Goal: Task Accomplishment & Management: Use online tool/utility

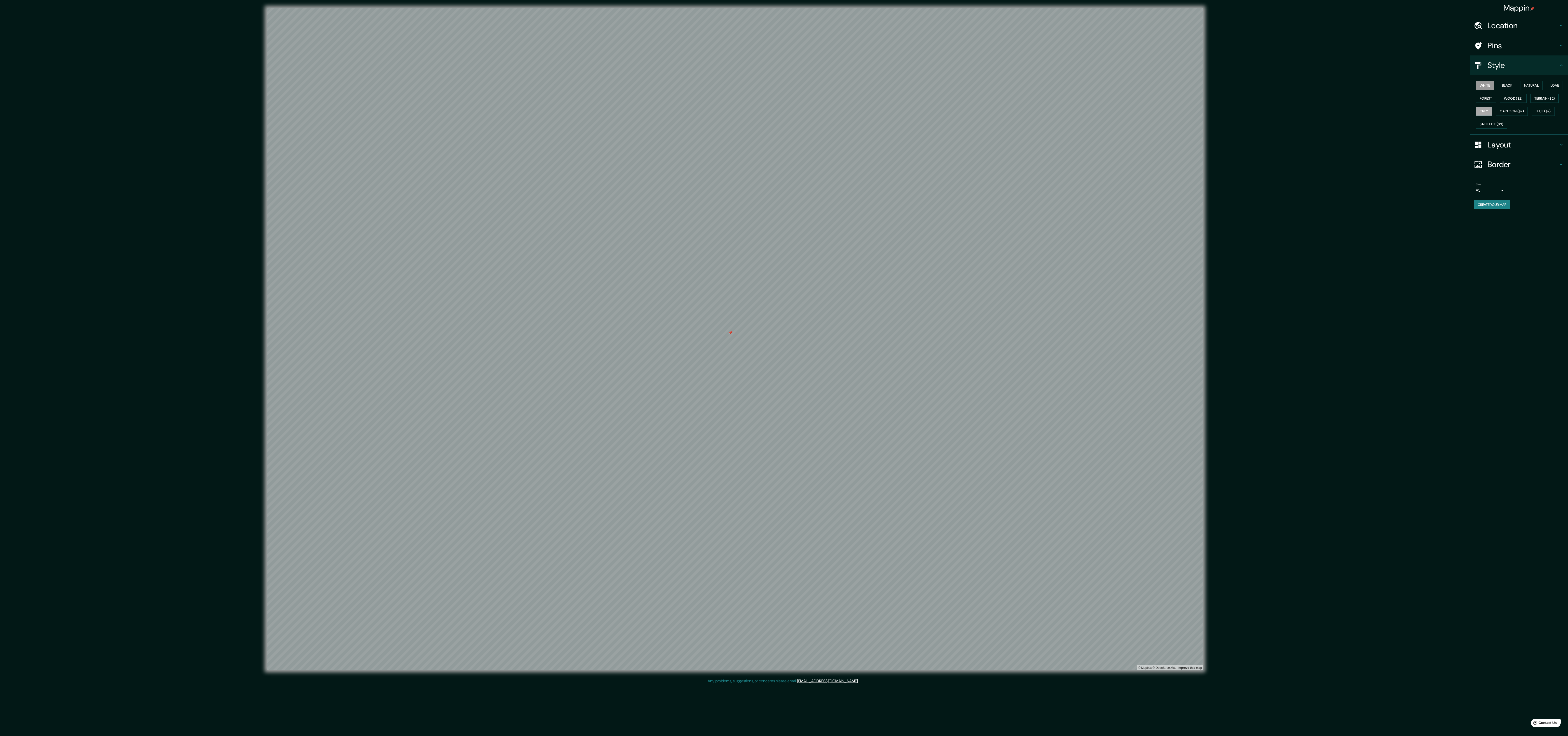
click at [1488, 85] on button "White" at bounding box center [1485, 85] width 18 height 9
click at [1504, 85] on button "Black" at bounding box center [1507, 85] width 18 height 9
click at [1524, 86] on button "Natural" at bounding box center [1531, 85] width 23 height 9
click at [1527, 100] on button "Wood ($2)" at bounding box center [1513, 98] width 27 height 9
click at [1496, 103] on button "Forest" at bounding box center [1485, 98] width 20 height 9
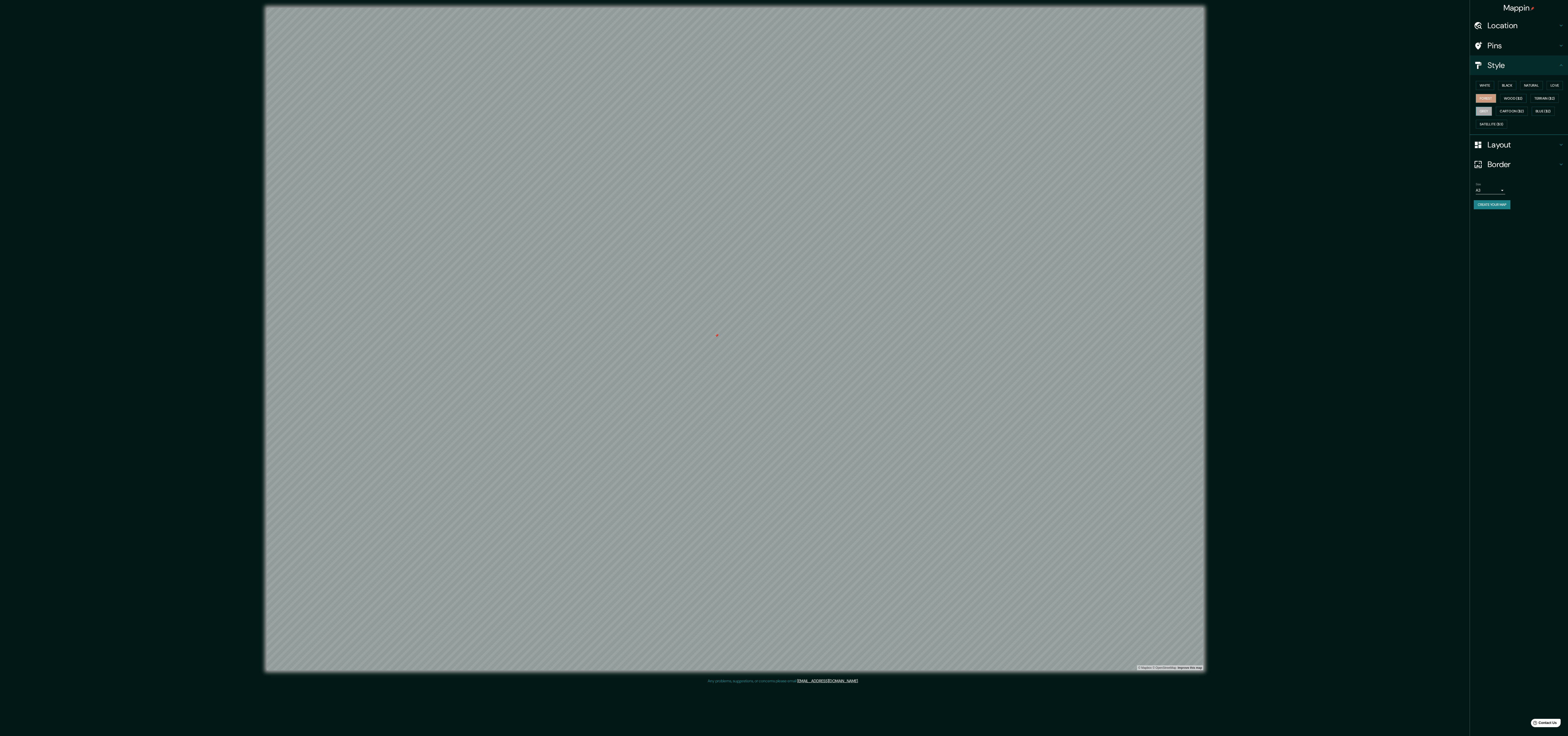
click at [1492, 113] on button "Grey" at bounding box center [1483, 111] width 16 height 9
click at [1528, 112] on button "Cartoon ($2)" at bounding box center [1512, 111] width 32 height 9
click at [1507, 129] on button "Satellite ($3)" at bounding box center [1491, 124] width 32 height 9
click at [1531, 116] on button "Blue ($2)" at bounding box center [1543, 111] width 23 height 9
click at [1530, 103] on button "Terrain ($2)" at bounding box center [1544, 98] width 29 height 9
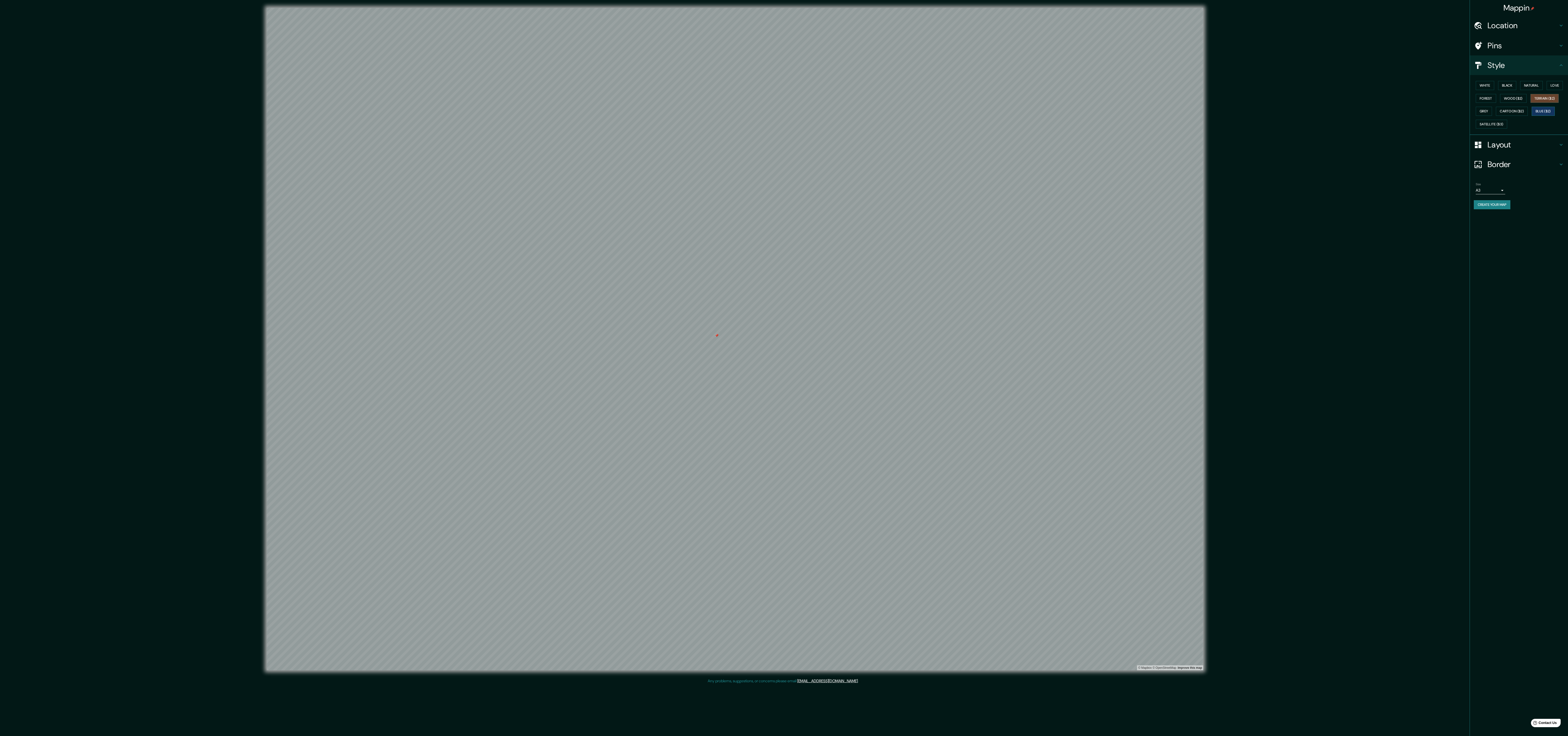
click at [1531, 116] on button "Blue ($2)" at bounding box center [1543, 111] width 23 height 9
click at [1492, 114] on button "Grey" at bounding box center [1483, 111] width 16 height 9
click at [1547, 90] on button "Love" at bounding box center [1555, 85] width 16 height 9
click at [1496, 102] on button "Forest" at bounding box center [1485, 98] width 20 height 9
click at [1528, 112] on button "Cartoon ($2)" at bounding box center [1512, 111] width 32 height 9
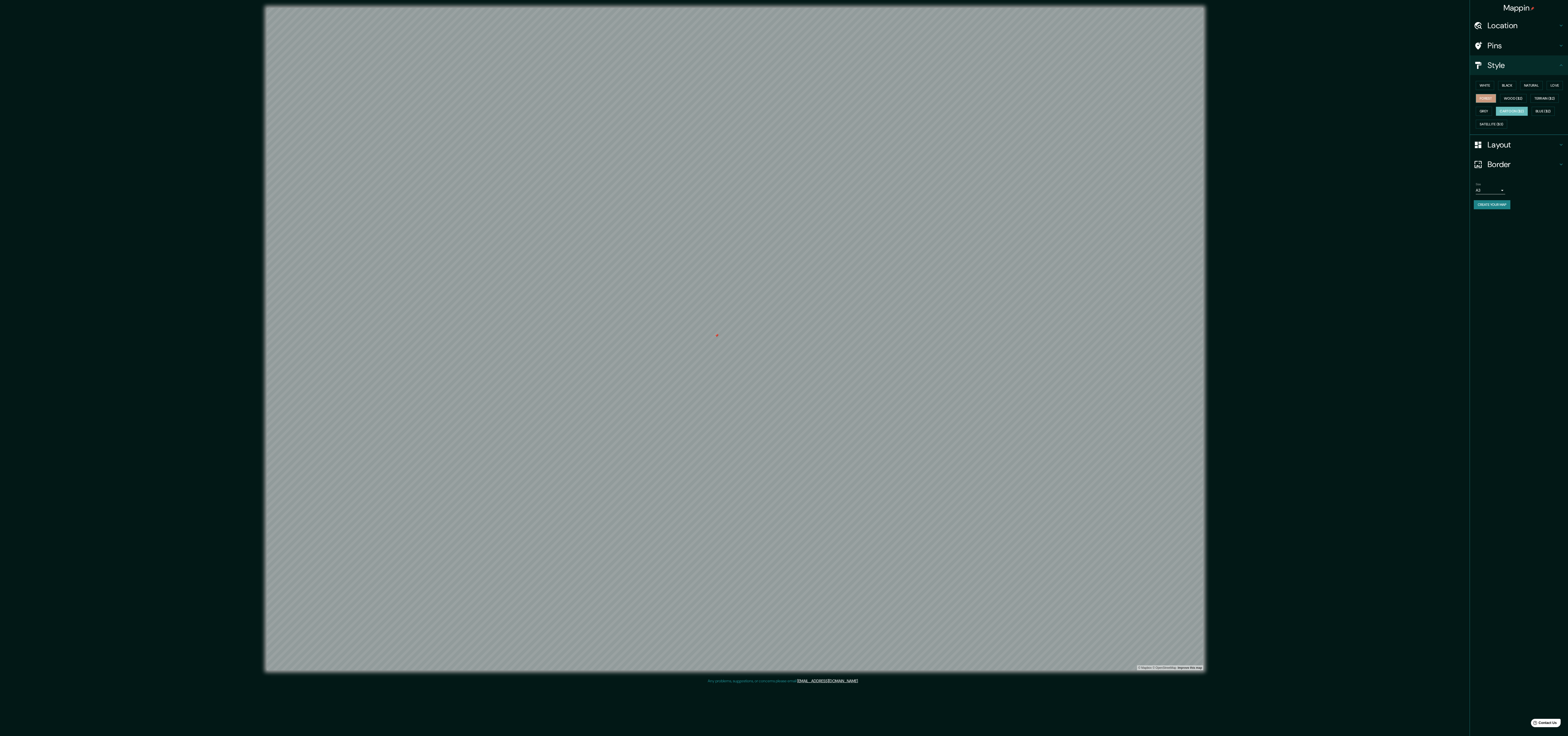
click at [1496, 103] on button "Forest" at bounding box center [1485, 98] width 20 height 9
click at [1528, 115] on button "Cartoon ($2)" at bounding box center [1512, 111] width 32 height 9
click at [1530, 103] on button "Terrain ($2)" at bounding box center [1544, 98] width 29 height 9
click at [1531, 116] on button "Blue ($2)" at bounding box center [1543, 111] width 23 height 9
click at [1492, 116] on button "Grey" at bounding box center [1483, 111] width 16 height 9
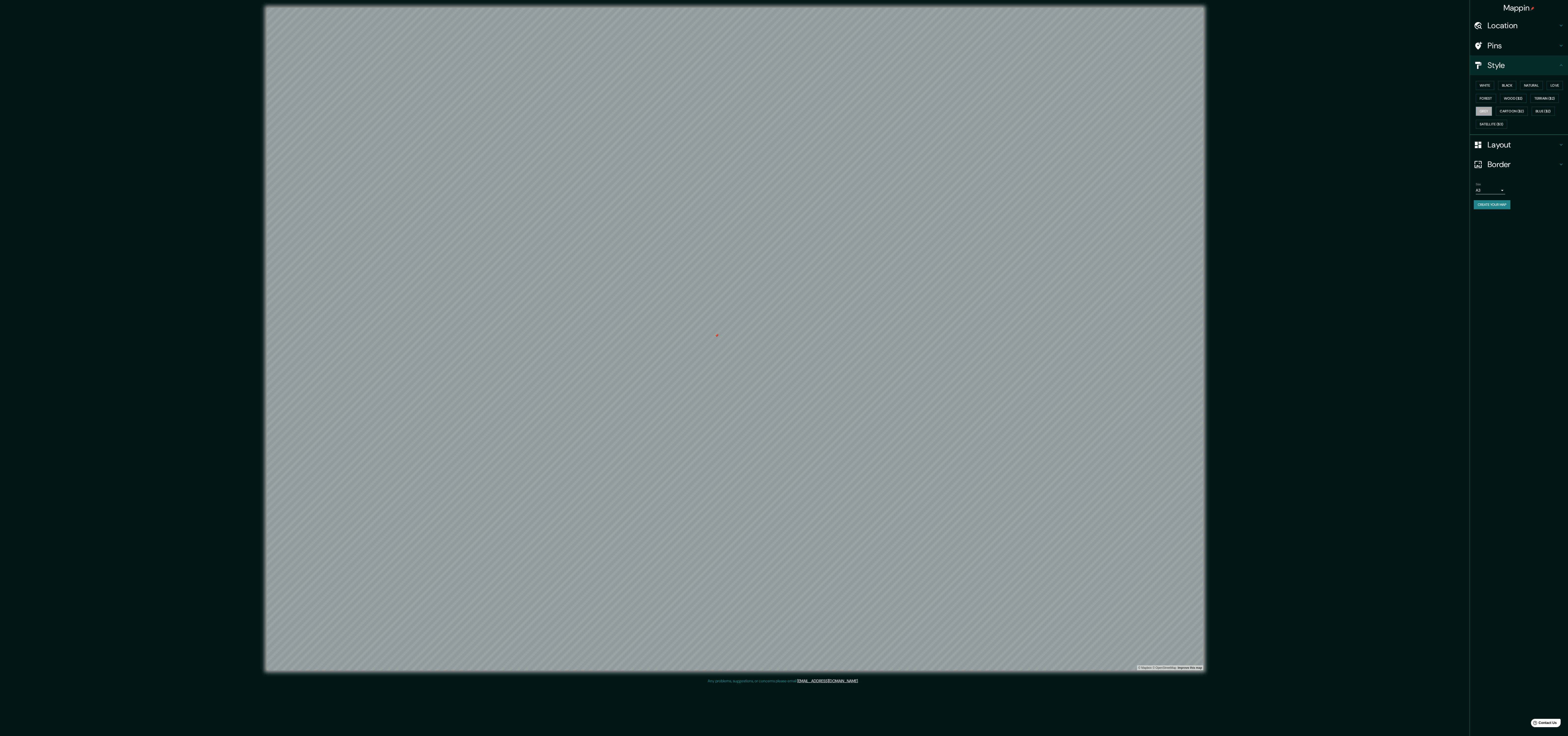
click at [1489, 107] on div "White Black Natural Love Forest Wood ($2) Terrain ($2) Grey Cartoon ($2) Blue (…" at bounding box center [1521, 105] width 94 height 52
click at [1547, 90] on button "Love" at bounding box center [1555, 85] width 16 height 9
click at [1510, 107] on div "White Black Natural Love Forest Wood ($2) Terrain ($2) Grey Cartoon ($2) Blue (…" at bounding box center [1521, 105] width 94 height 52
click at [1492, 116] on button "Grey" at bounding box center [1483, 111] width 16 height 9
click at [1528, 116] on button "Cartoon ($2)" at bounding box center [1512, 111] width 32 height 9
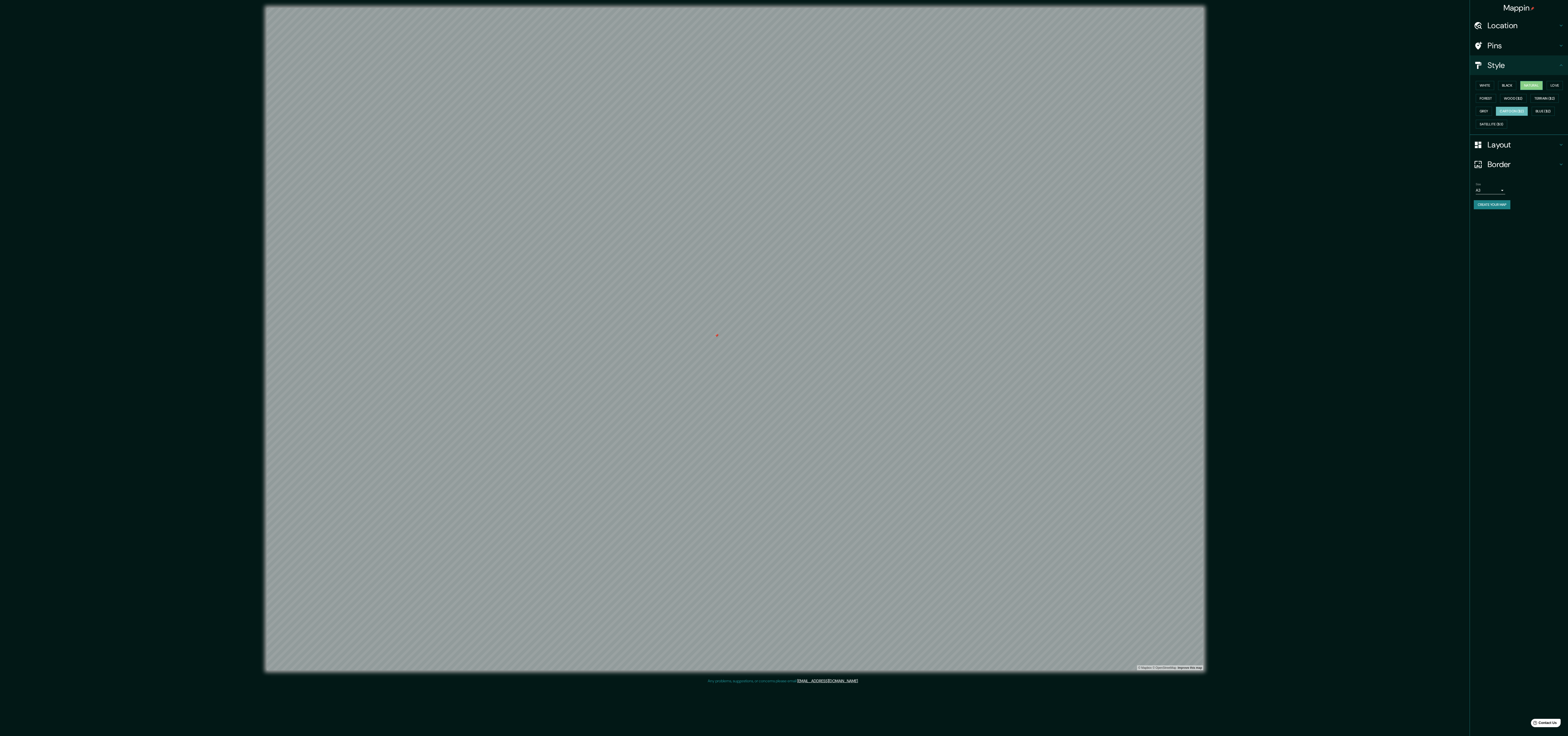
click at [1536, 85] on button "Natural" at bounding box center [1531, 85] width 23 height 9
click at [1533, 108] on div "White Black Natural Love Forest Wood ($2) Terrain ($2) Grey Cartoon ($2) Blue (…" at bounding box center [1521, 105] width 94 height 52
click at [1528, 111] on button "Cartoon ($2)" at bounding box center [1512, 111] width 32 height 9
click at [1492, 114] on button "Grey" at bounding box center [1483, 111] width 16 height 9
